Goal: Information Seeking & Learning: Check status

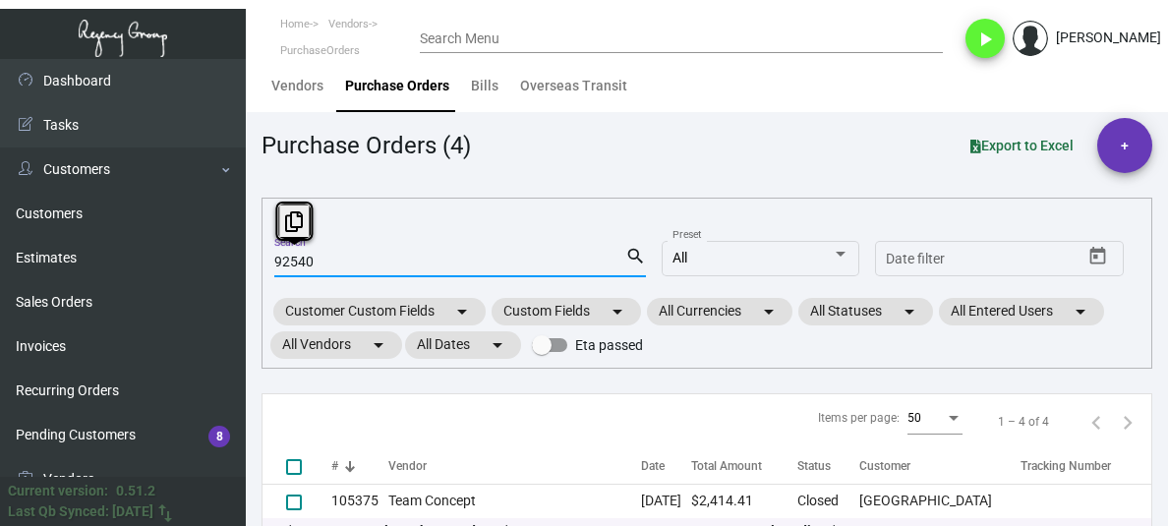
scroll to position [81, 0]
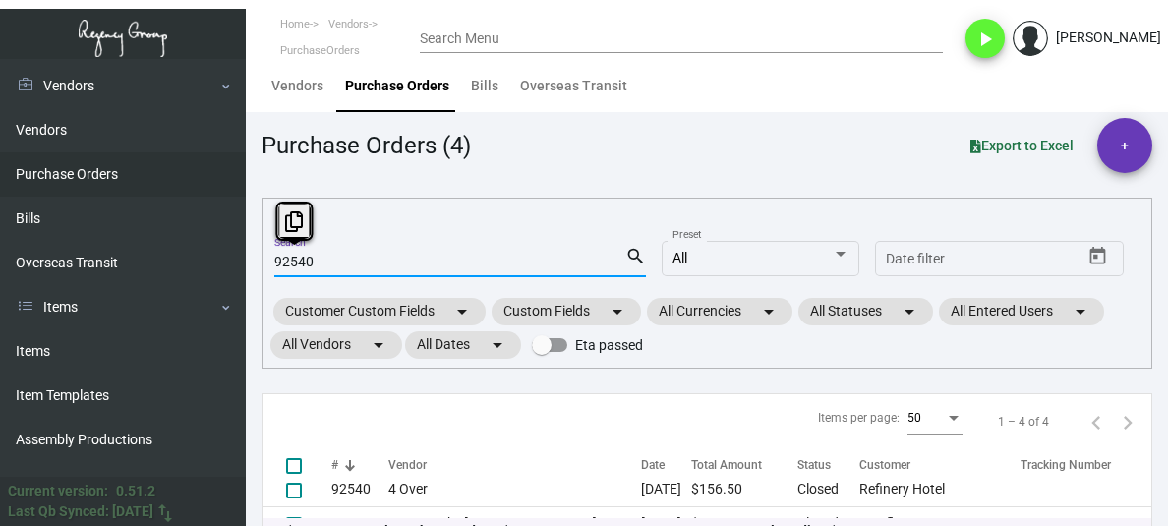
click at [295, 267] on input "92540" at bounding box center [449, 263] width 351 height 16
paste input "103953"
type input "103953"
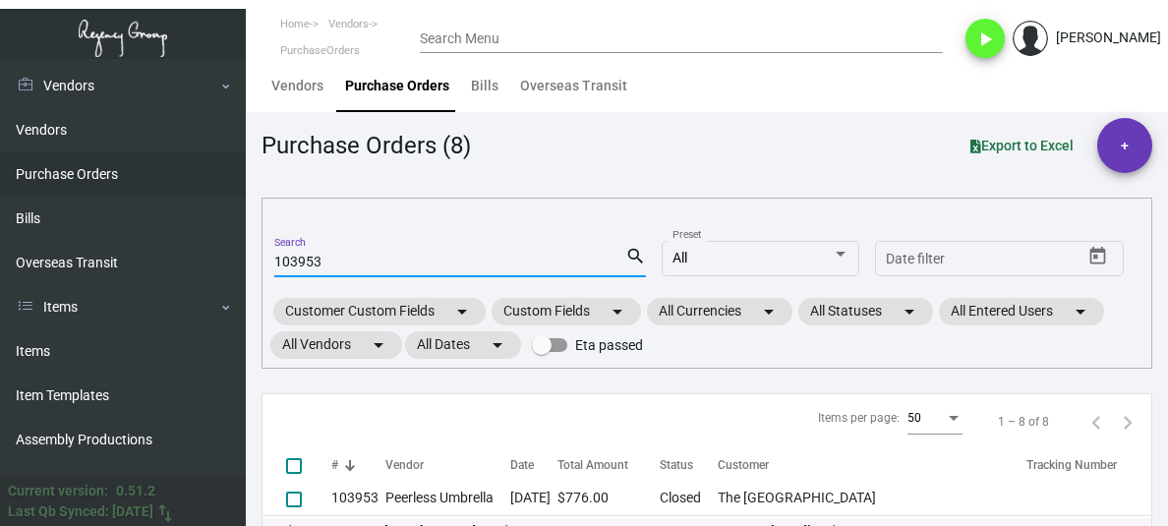
scroll to position [108, 0]
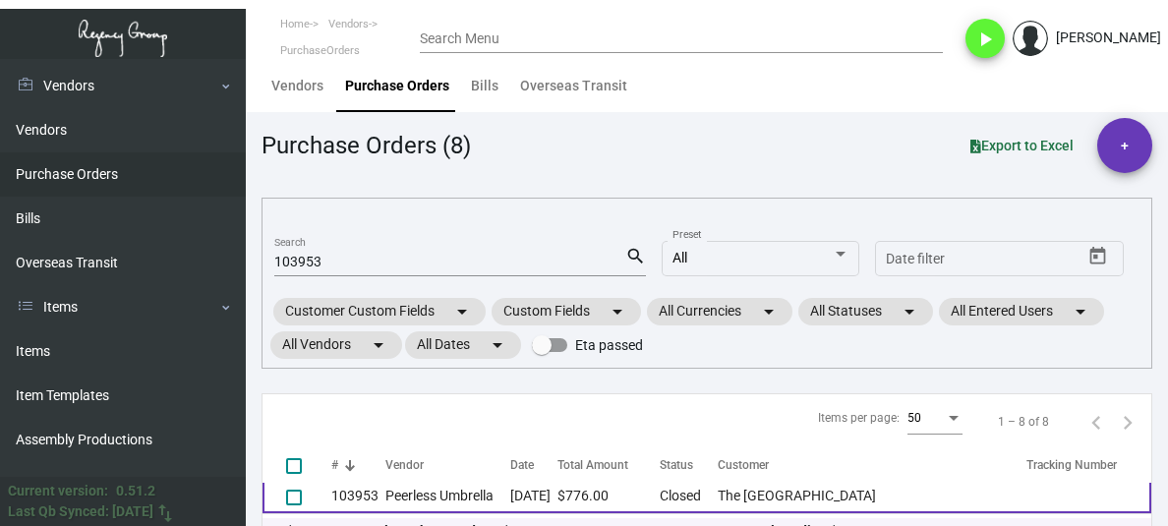
click at [463, 506] on td "Peerless Umbrella" at bounding box center [447, 496] width 125 height 34
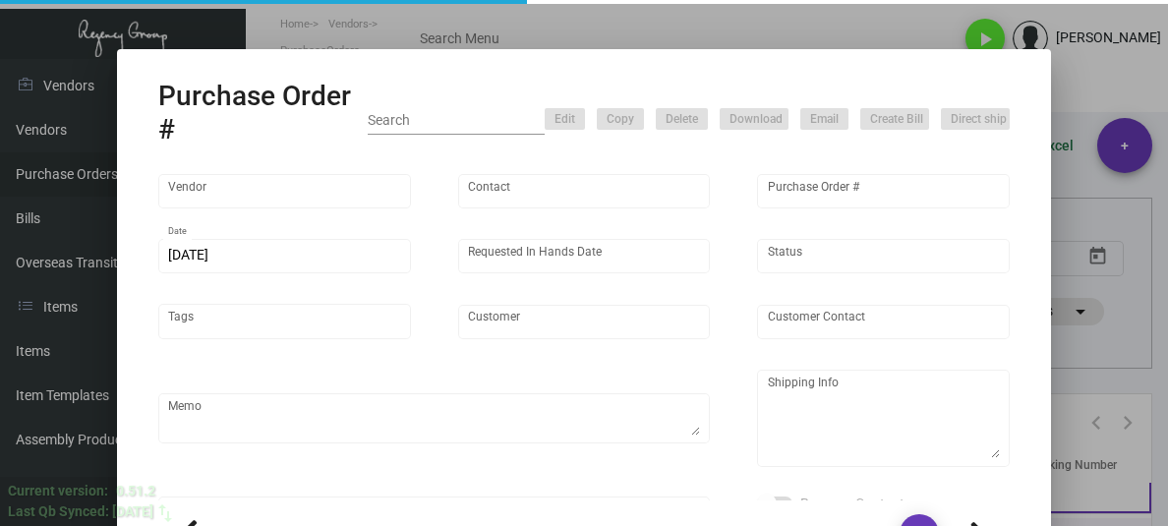
type input "Peerless Umbrella"
type input "Order Entry"
type input "103953"
type input "[DATE]"
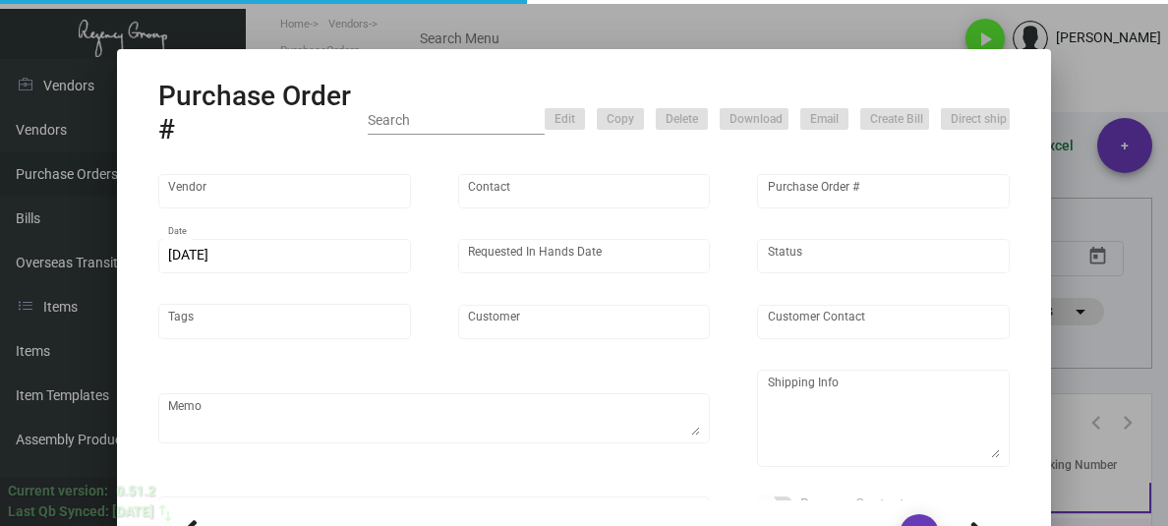
type input "The [GEOGRAPHIC_DATA]"
type input "[PERSON_NAME]"
type textarea "When ready to ship, contact: [EMAIL_ADDRESS][DOMAIN_NAME] for all shipments UPS…"
type textarea "[PERSON_NAME] The [GEOGRAPHIC_DATA] [STREET_ADDRESS][US_STATE]"
type input "$ 0.00"
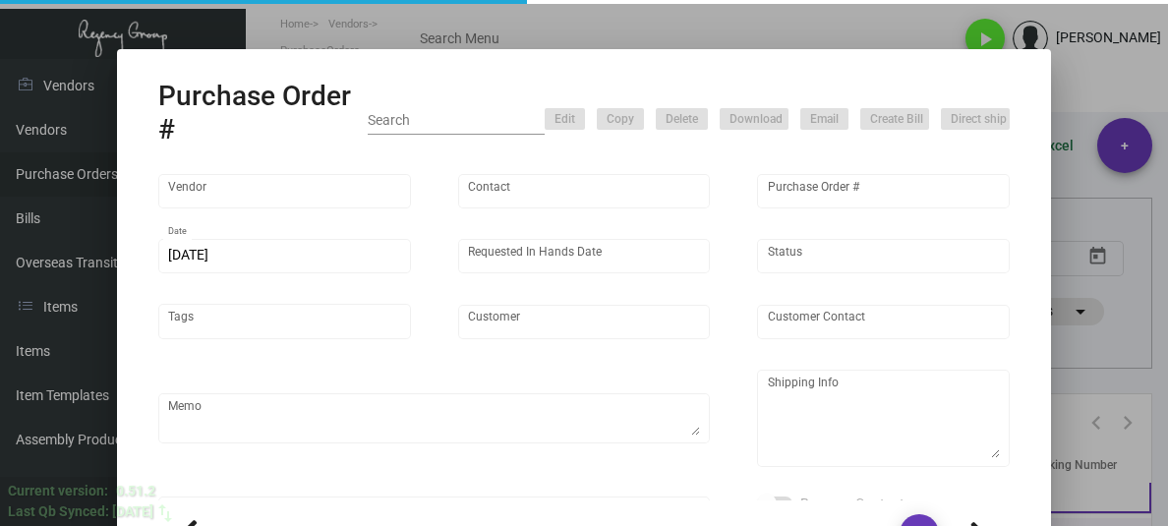
type input "United States Dollar $"
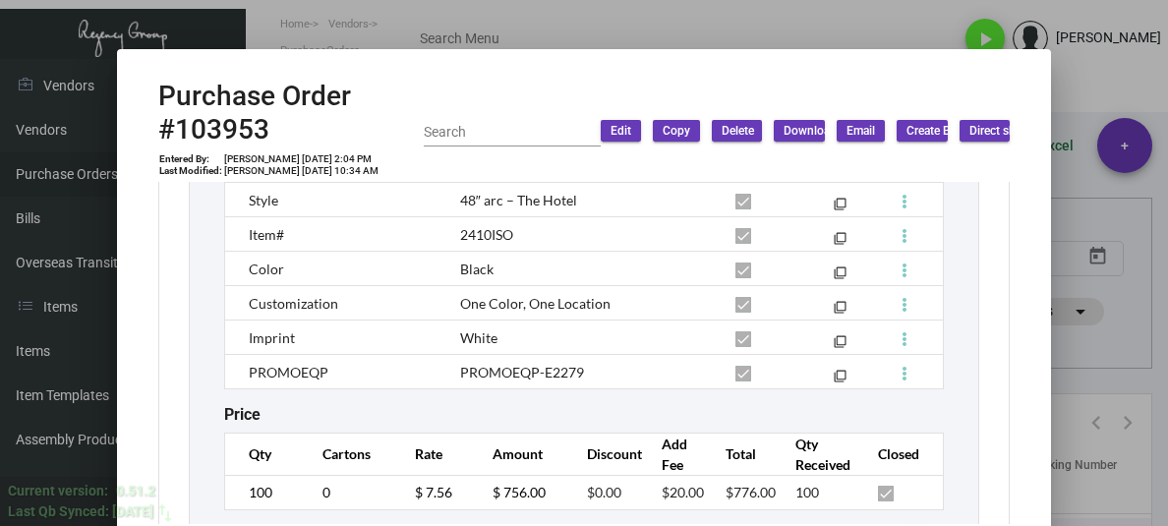
scroll to position [1202, 0]
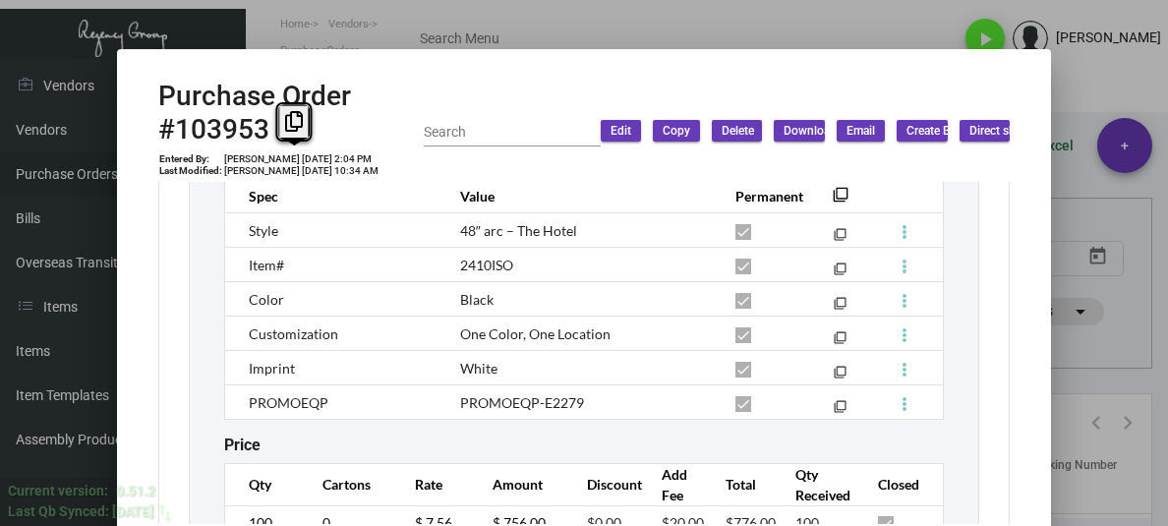
drag, startPoint x: 310, startPoint y: 160, endPoint x: 275, endPoint y: 156, distance: 34.6
click at [275, 156] on td "[PERSON_NAME] [DATE] 2:04 PM" at bounding box center [301, 159] width 156 height 12
copy td "[DATE]"
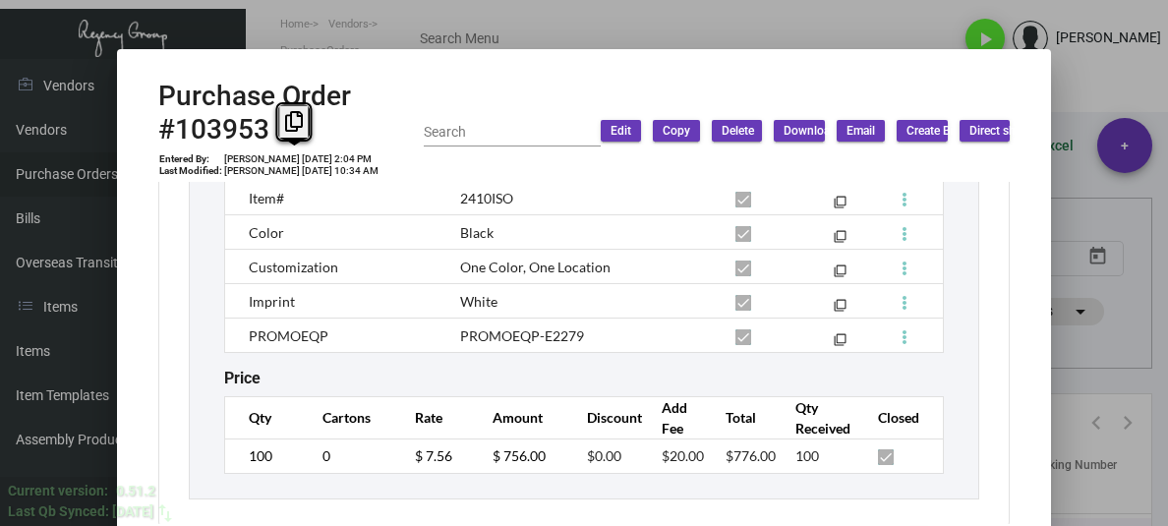
scroll to position [1300, 0]
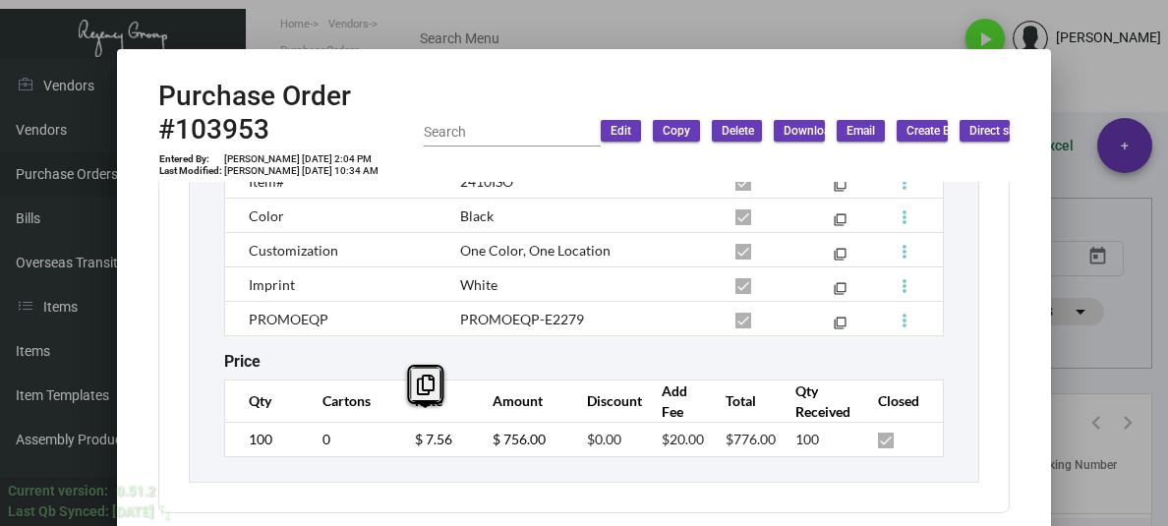
click at [403, 427] on td "$ 7.56" at bounding box center [434, 439] width 79 height 34
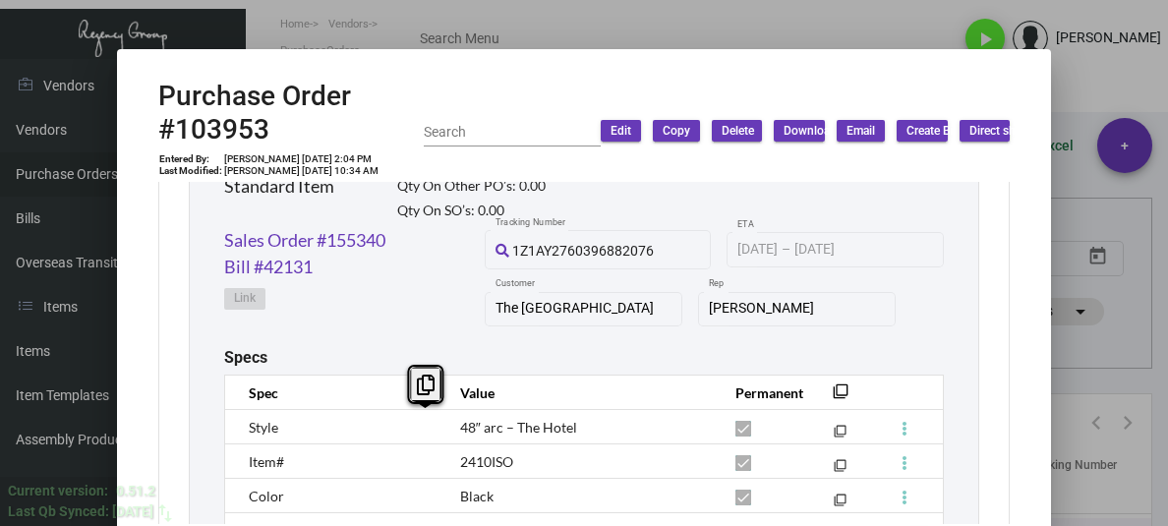
scroll to position [907, 0]
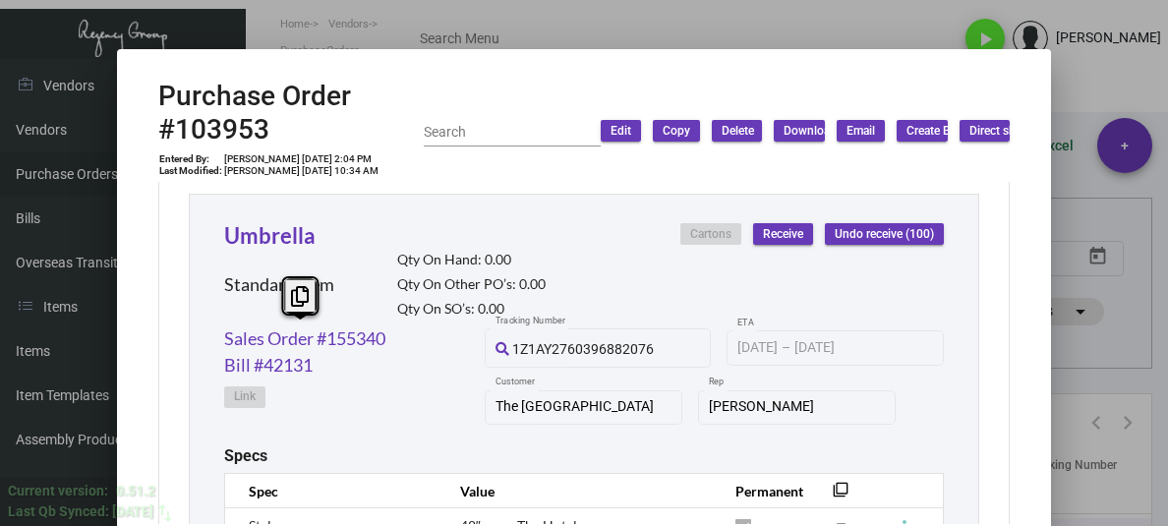
drag, startPoint x: 400, startPoint y: 335, endPoint x: 216, endPoint y: 341, distance: 184.0
click at [216, 341] on div "Umbrella Standard Item Qty On Hand: 0.00 Qty On Other PO’s: 0.00 Qty On SO’s: 0…" at bounding box center [584, 527] width 791 height 667
copy link "Sales Order #155340"
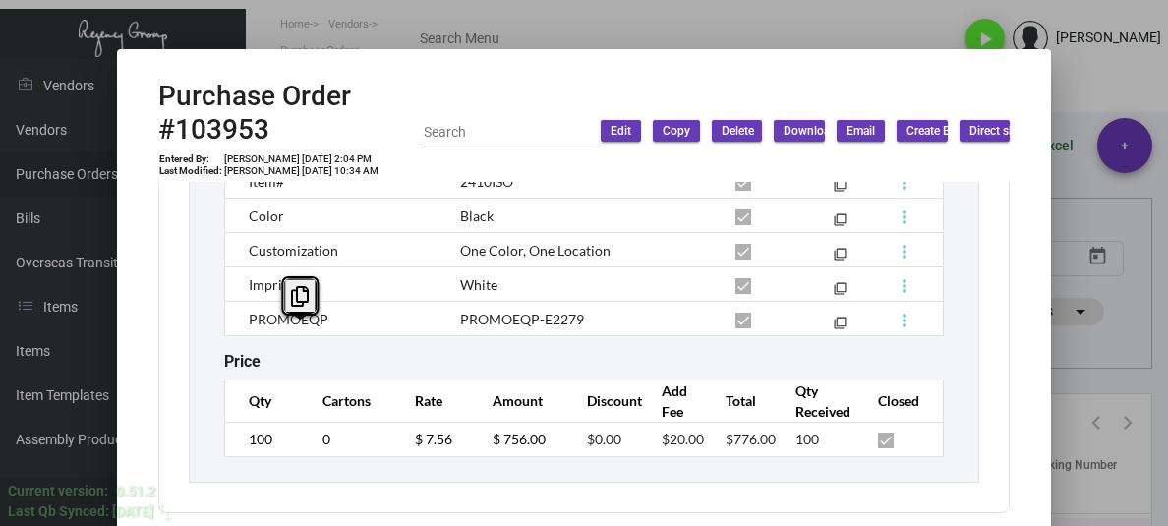
scroll to position [1005, 0]
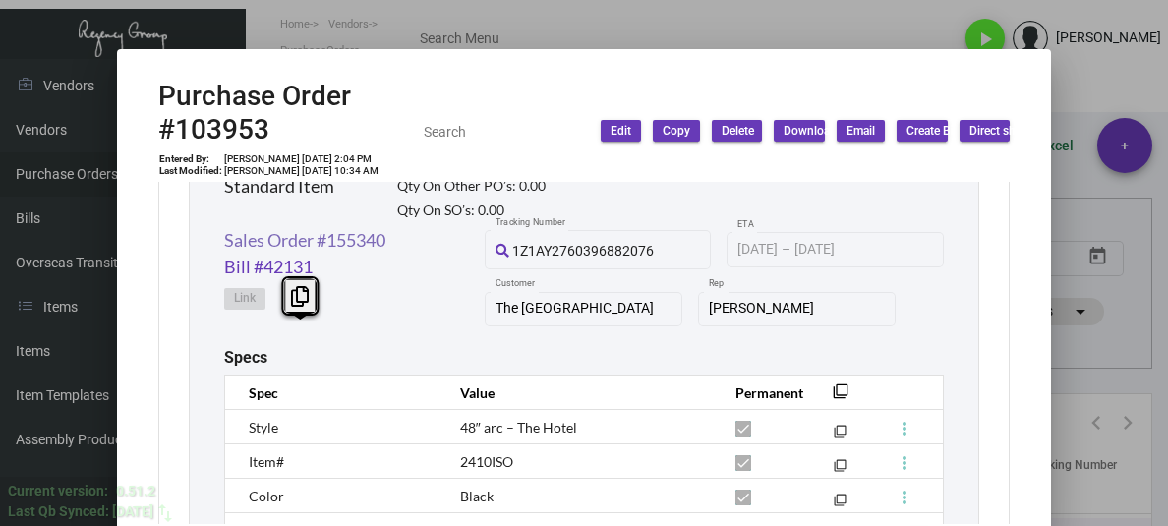
click at [356, 232] on link "Sales Order #155340" at bounding box center [304, 240] width 161 height 27
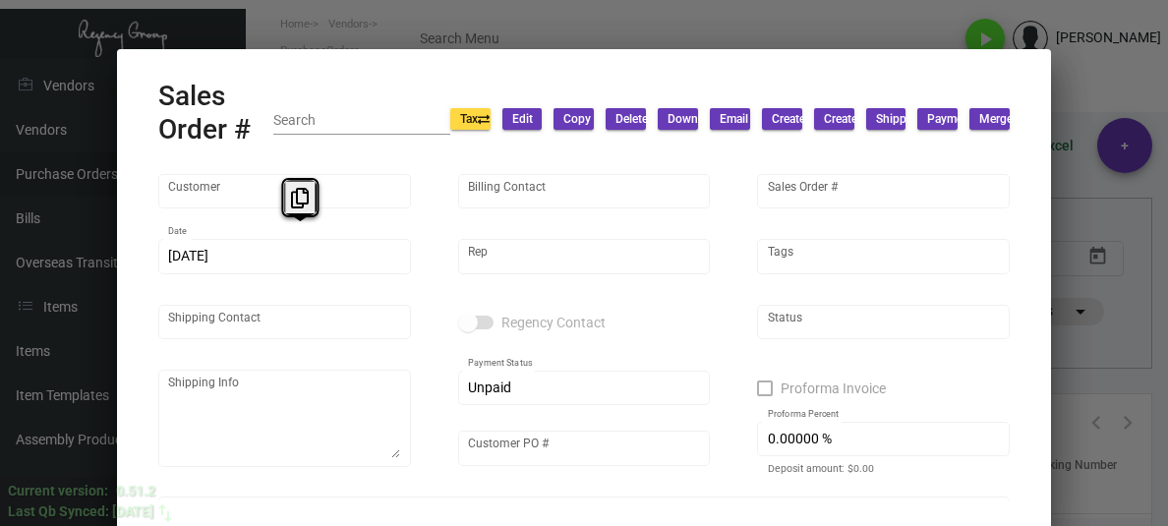
type input "The [GEOGRAPHIC_DATA]"
type input "Gjovani Pepa"
type input "155340"
type input "[DATE]"
type input "[PERSON_NAME]"
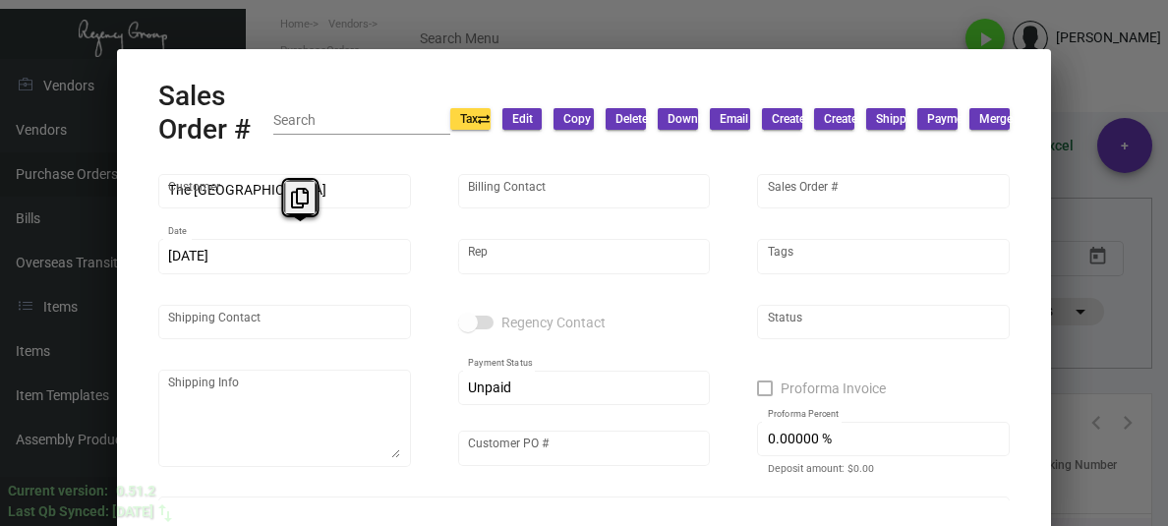
type input "[PERSON_NAME]"
type textarea "The Gregorian Hotel - [PERSON_NAME] [STREET_ADDRESS][US_STATE]"
type input "[PERSON_NAME]"
type textarea "[DATE] Shipped from [PERSON_NAME] Printing by UPS Ground Cost $23.36 [DATE] Shi…"
type input "United States Dollar $"
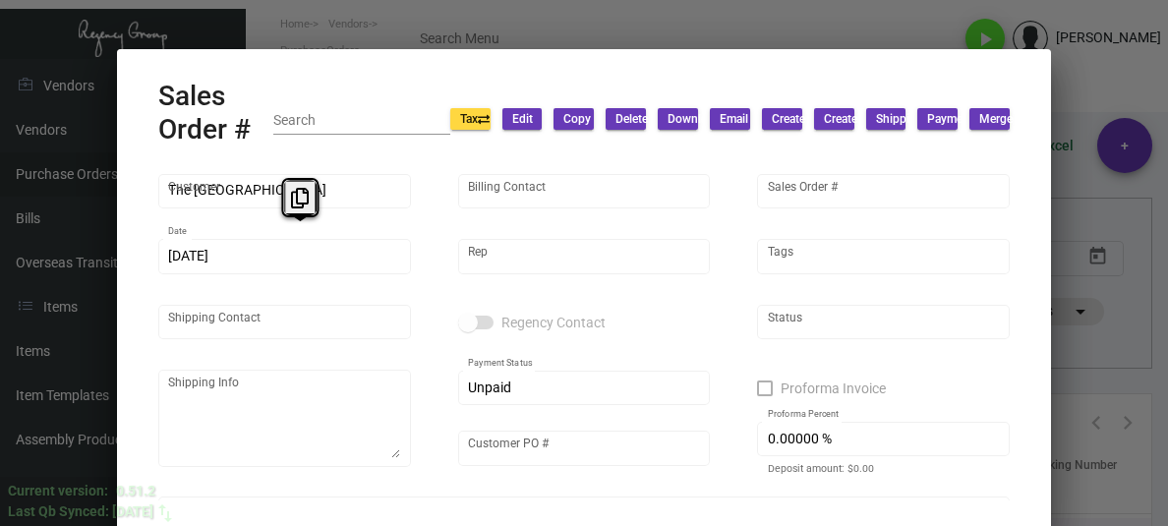
type input "$ 88.79"
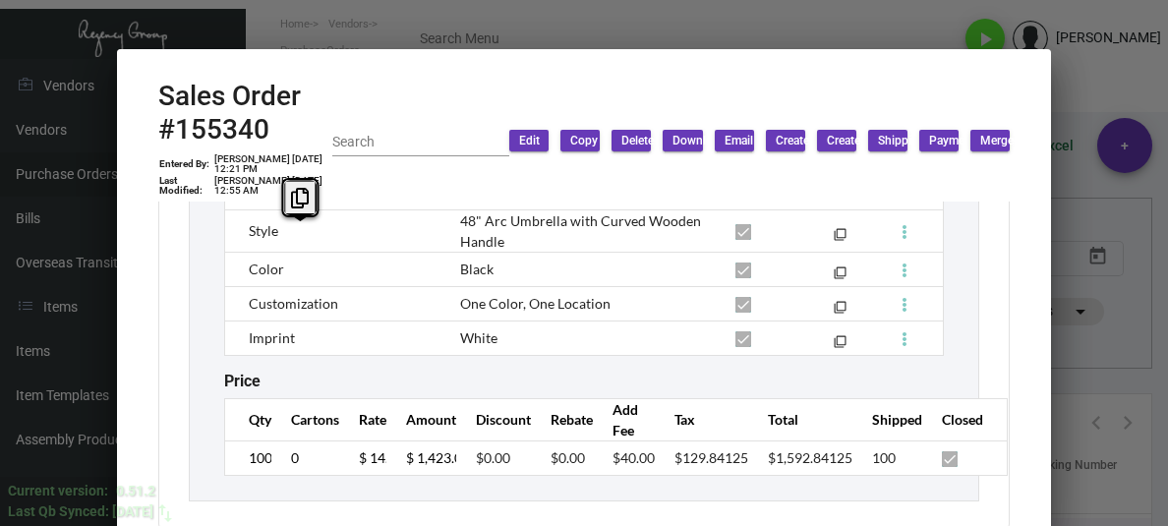
scroll to position [2875, 0]
click at [483, 451] on span "$0.00" at bounding box center [493, 457] width 34 height 17
drag, startPoint x: 351, startPoint y: 443, endPoint x: 387, endPoint y: 446, distance: 36.5
click at [387, 446] on tr "100 0 $ 14.23 $ 1,423.00 $0.00 $0.00 $40.00 $129.84125 $1,592.84125 100" at bounding box center [615, 458] width 783 height 34
click at [387, 446] on td "$ 1,423.00" at bounding box center [421, 458] width 70 height 34
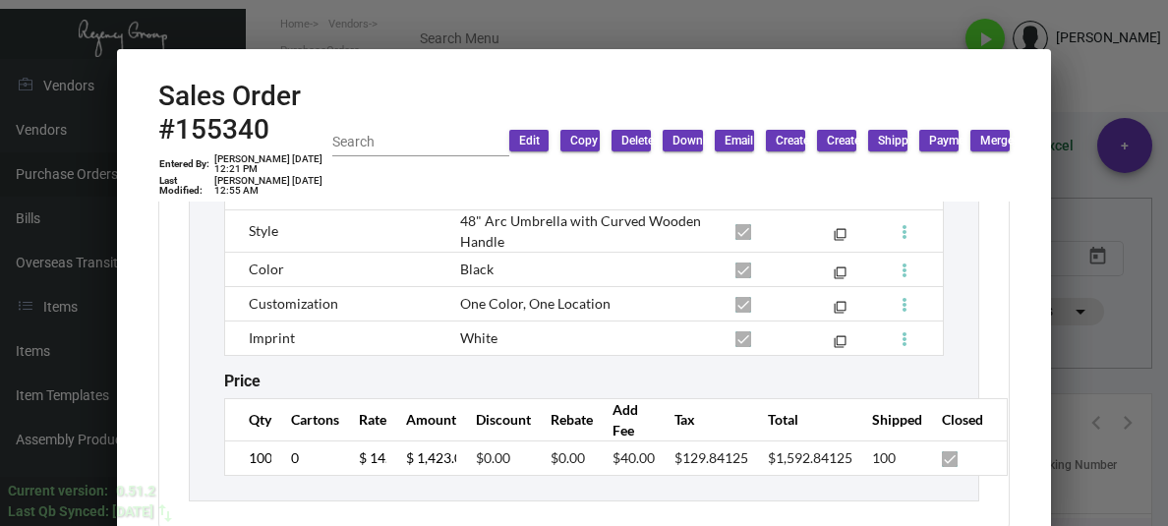
click at [383, 446] on tr "100 0 $ 14.23 $ 1,423.00 $0.00 $0.00 $40.00 $129.84125 $1,592.84125 100" at bounding box center [615, 458] width 783 height 34
click at [684, 135] on span "Download" at bounding box center [699, 141] width 53 height 17
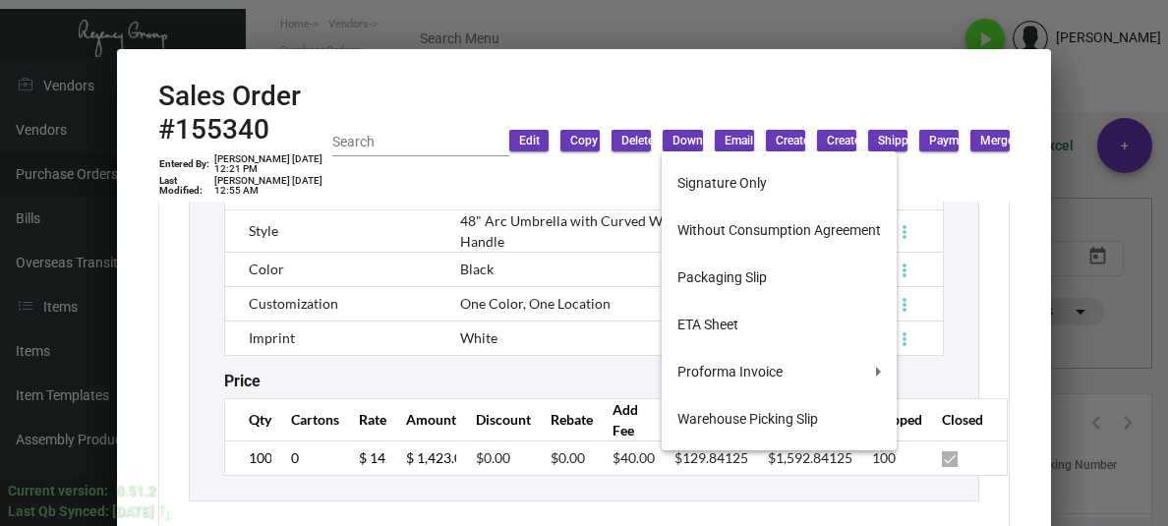
click at [249, 441] on div at bounding box center [584, 263] width 1168 height 526
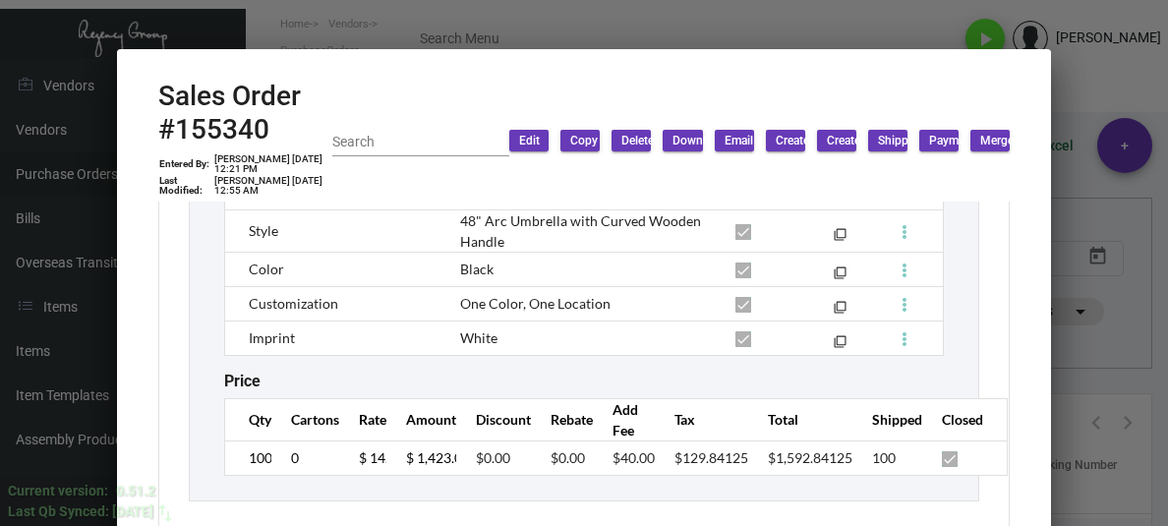
scroll to position [2679, 0]
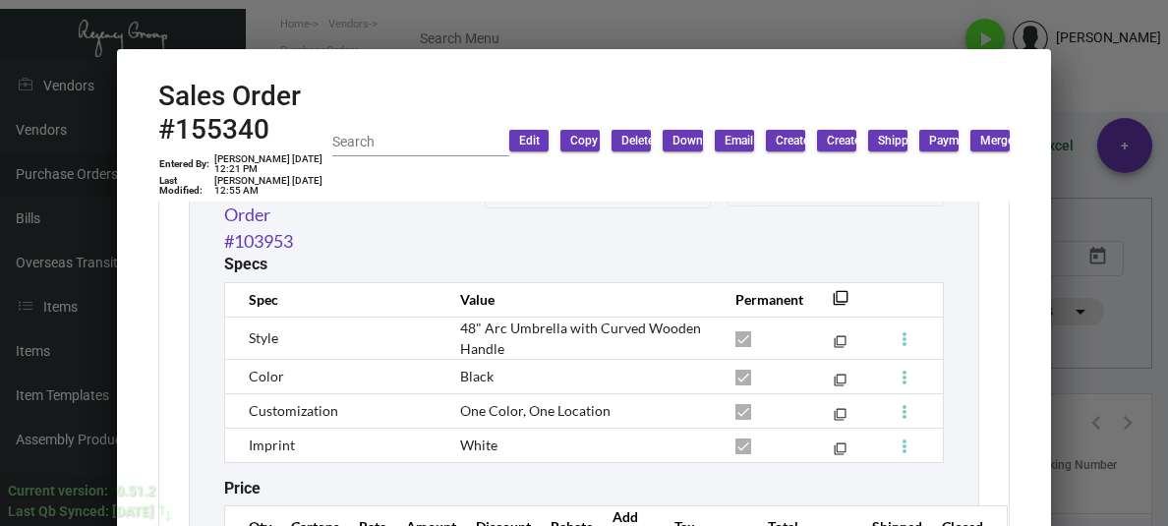
click at [208, 268] on div "Umbrella Standard Item Qty On Hand: 0.00 Qty On PO’s: 0.00 Qty On Other SO’s: 0…" at bounding box center [584, 300] width 791 height 618
click at [254, 255] on link "Purchase Order #103953" at bounding box center [263, 215] width 79 height 80
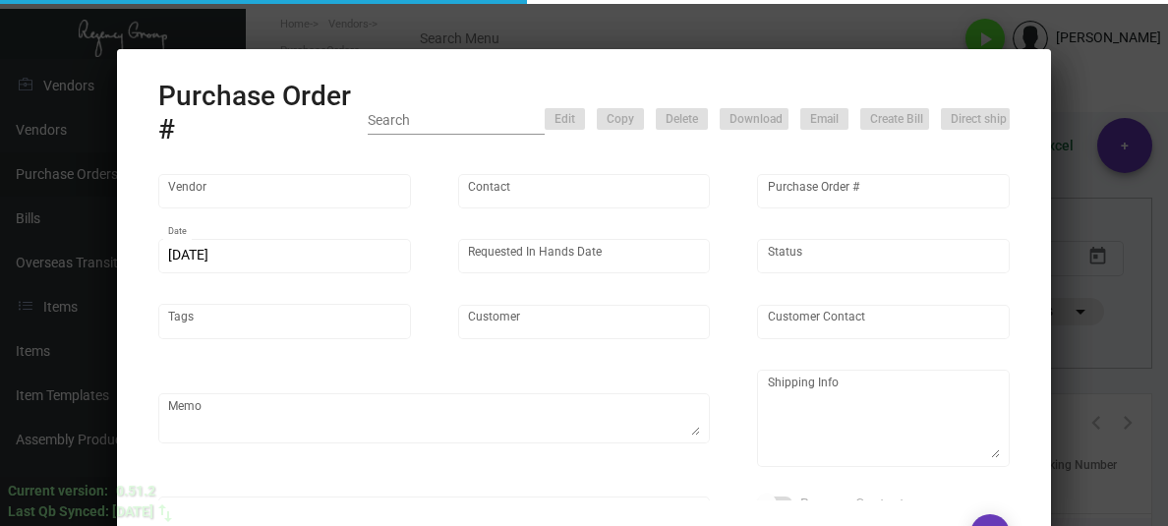
type input "Peerless Umbrella"
type input "Order Entry"
type input "103953"
type input "[DATE]"
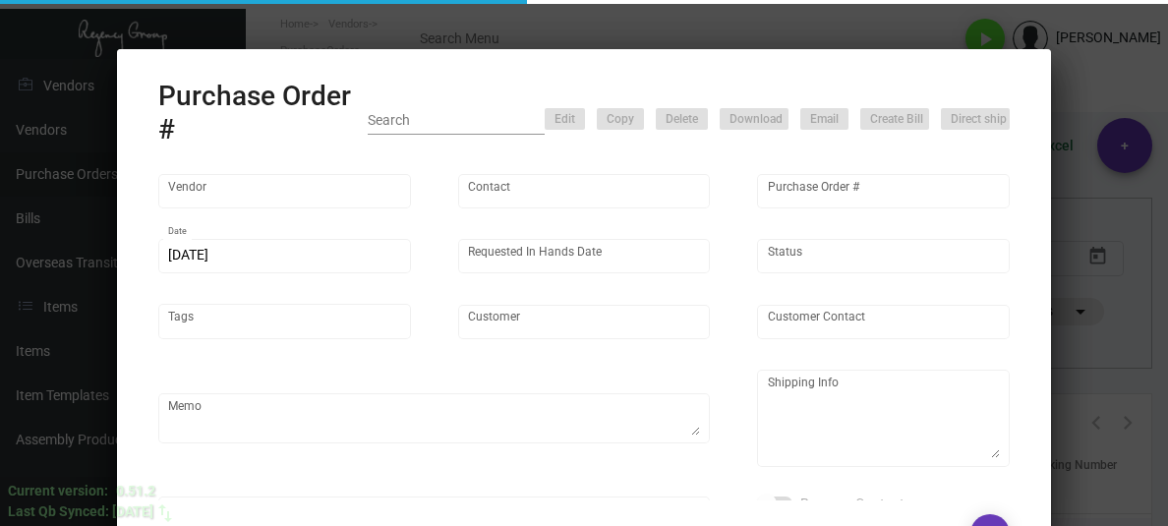
type input "The [GEOGRAPHIC_DATA]"
type input "[PERSON_NAME]"
type textarea "When ready to ship, contact: [EMAIL_ADDRESS][DOMAIN_NAME] for all shipments UPS…"
type textarea "[PERSON_NAME] The [GEOGRAPHIC_DATA] [STREET_ADDRESS][US_STATE]"
type input "$ 0.00"
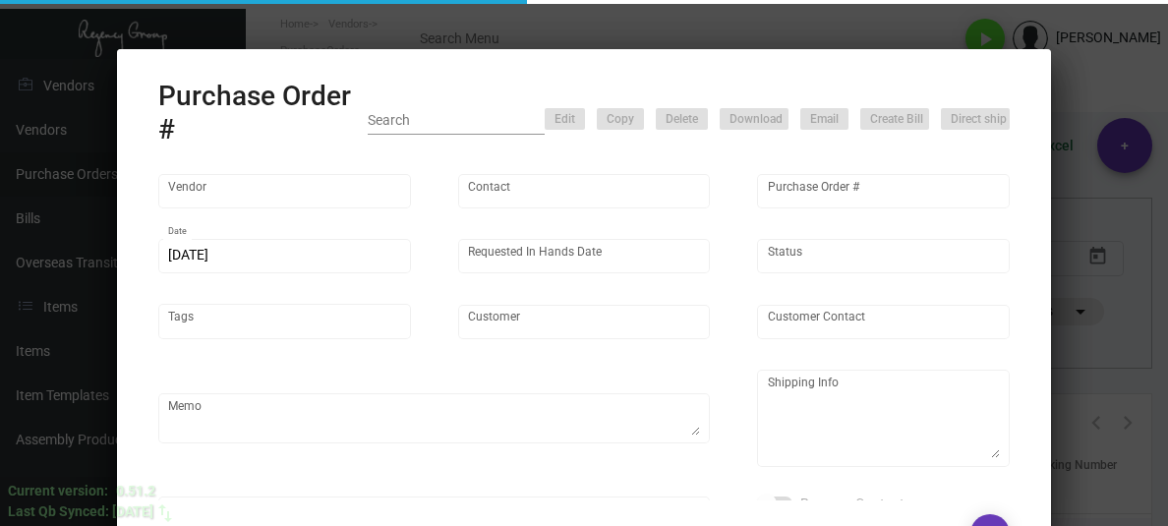
type input "United States Dollar $"
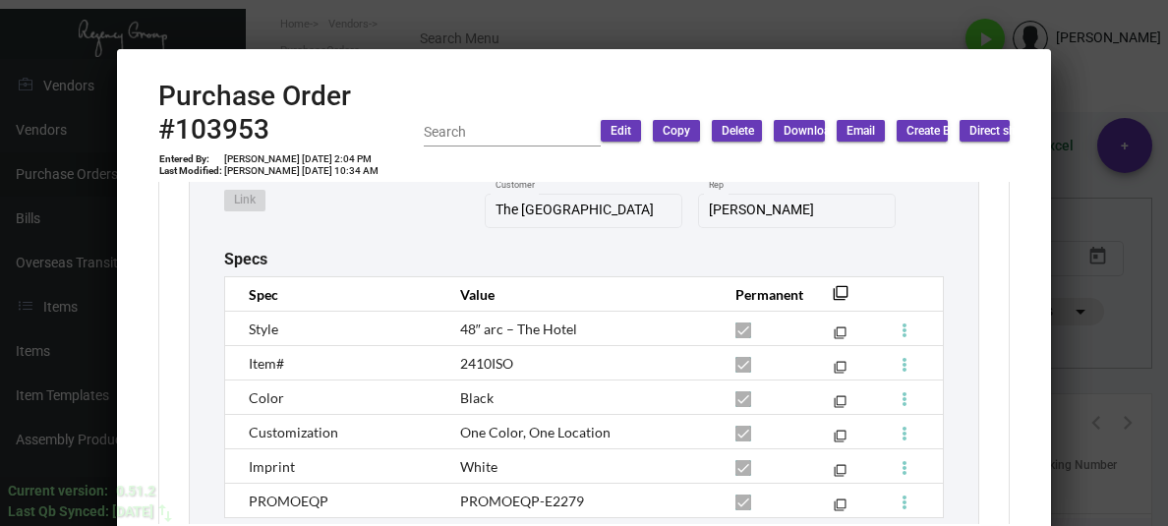
scroll to position [907, 0]
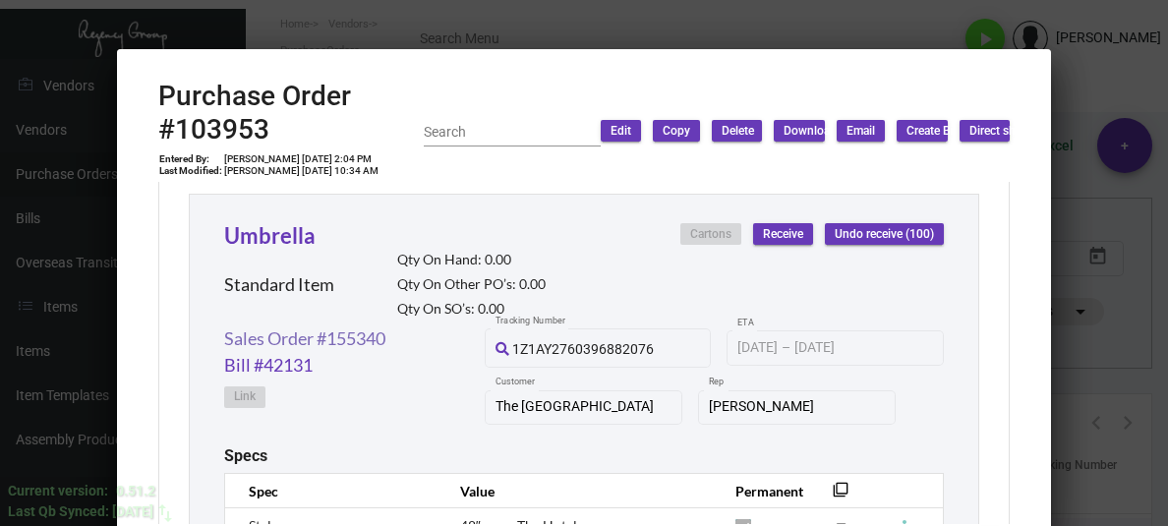
click at [378, 340] on link "Sales Order #155340" at bounding box center [304, 338] width 161 height 27
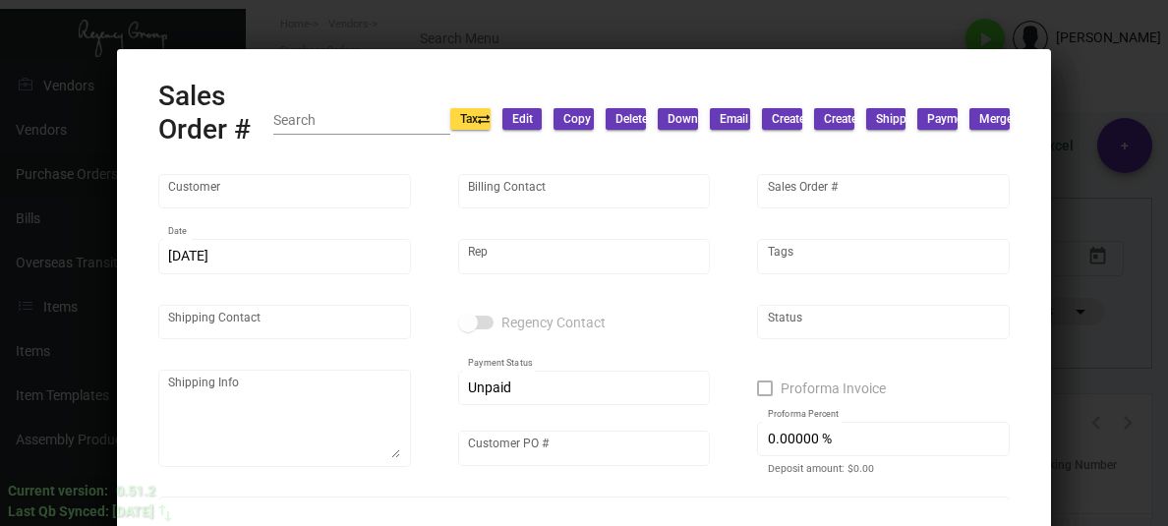
type input "The [GEOGRAPHIC_DATA]"
type input "Gjovani Pepa"
type input "155340"
type input "[DATE]"
type input "[PERSON_NAME]"
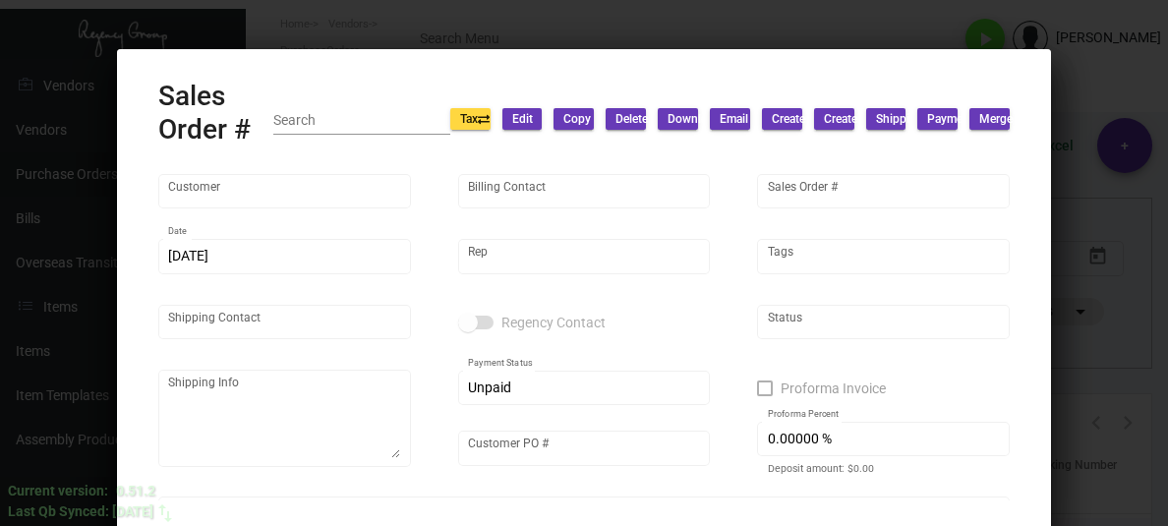
type input "[PERSON_NAME]"
type textarea "The Gregorian Hotel - [PERSON_NAME] [STREET_ADDRESS][US_STATE]"
type input "[PERSON_NAME]"
type textarea "[DATE] Shipped from [PERSON_NAME] Printing by UPS Ground Cost $23.36 [DATE] Shi…"
type input "United States Dollar $"
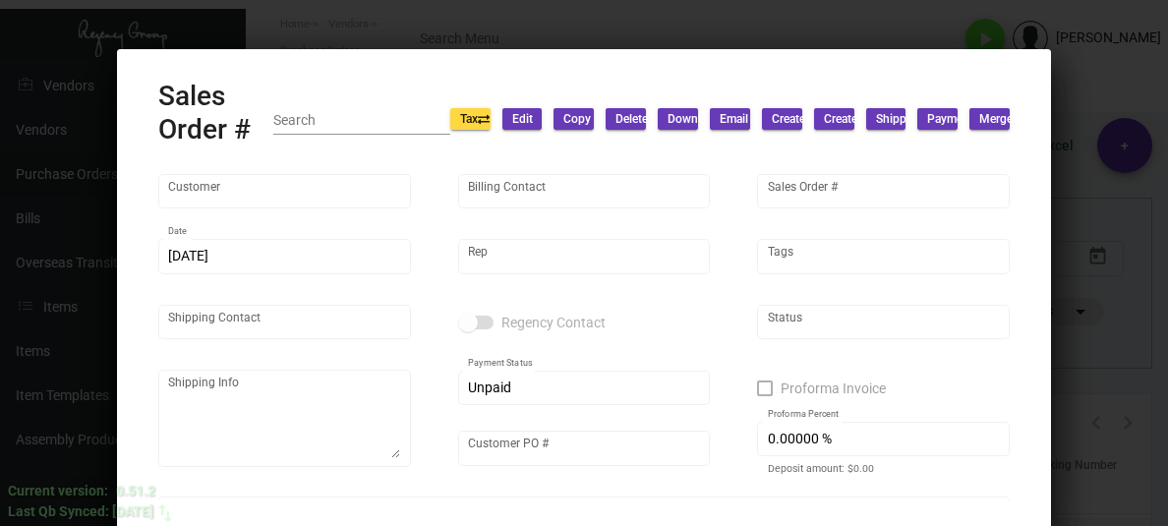
type input "$ 88.79"
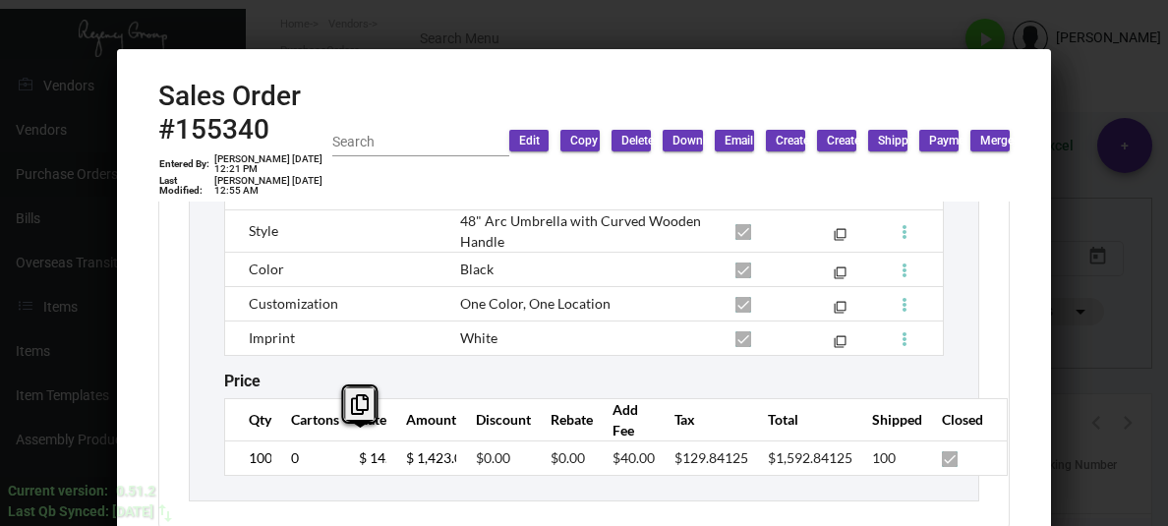
scroll to position [0, 16]
click at [411, 449] on tr "100 0 $ 14.23 $ 1,423.00 $0.00 $0.00 $40.00 $129.84125 $1,592.84125 100" at bounding box center [615, 458] width 783 height 34
